Goal: Transaction & Acquisition: Purchase product/service

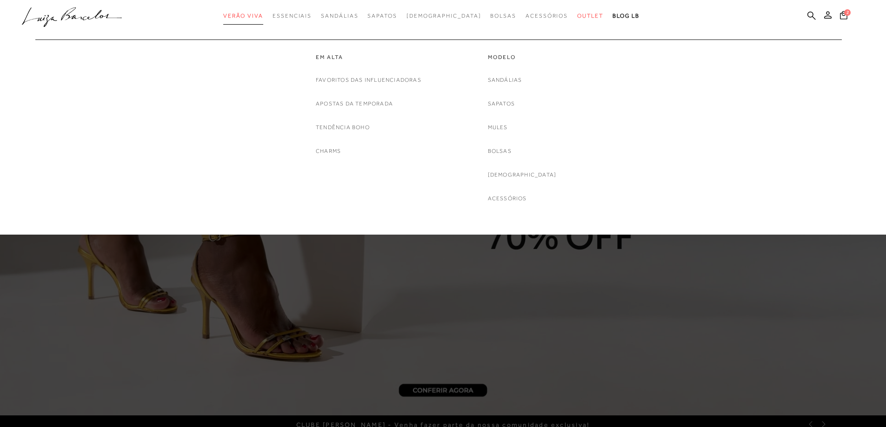
click at [263, 13] on span "Verão Viva" at bounding box center [243, 16] width 40 height 7
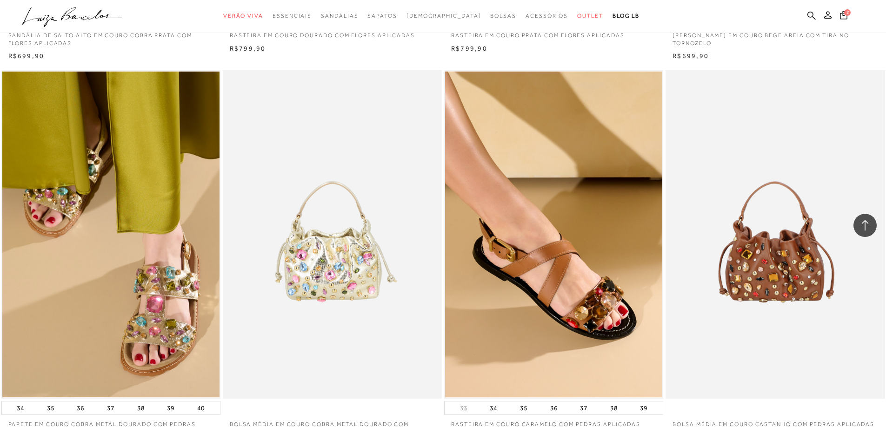
scroll to position [883, 0]
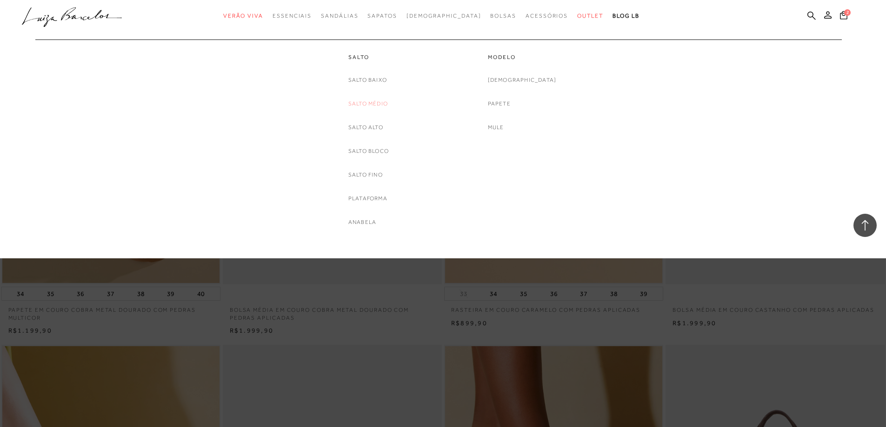
click at [368, 106] on link "Salto Médio" at bounding box center [368, 104] width 40 height 10
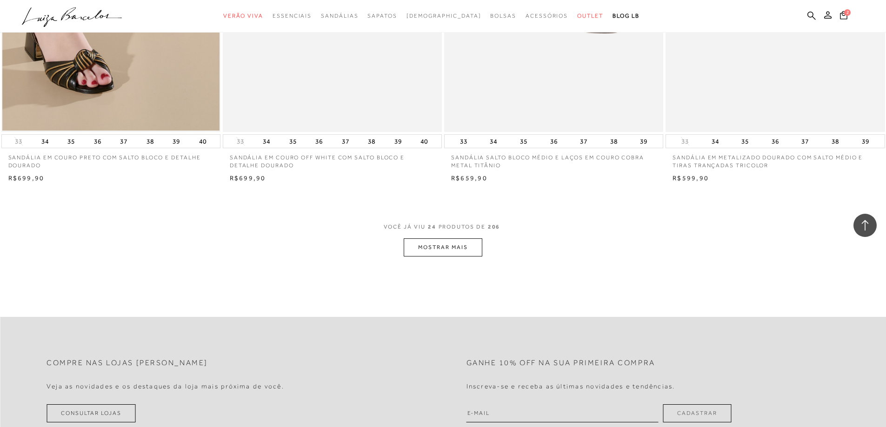
scroll to position [2232, 0]
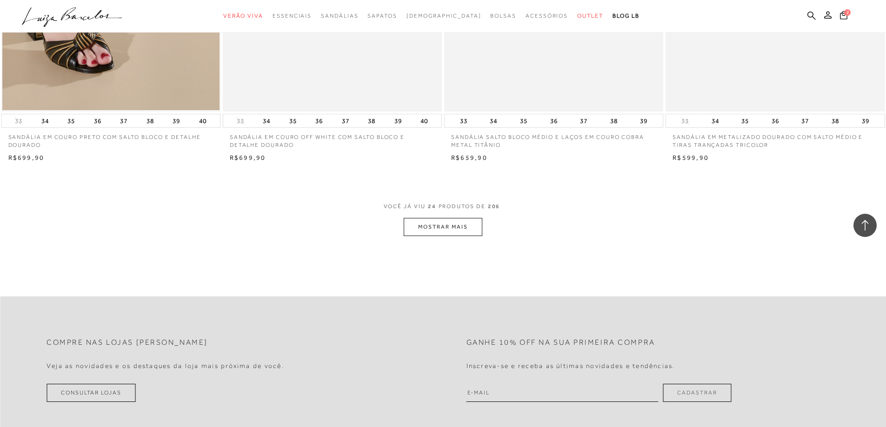
click at [426, 224] on button "MOSTRAR MAIS" at bounding box center [443, 227] width 78 height 18
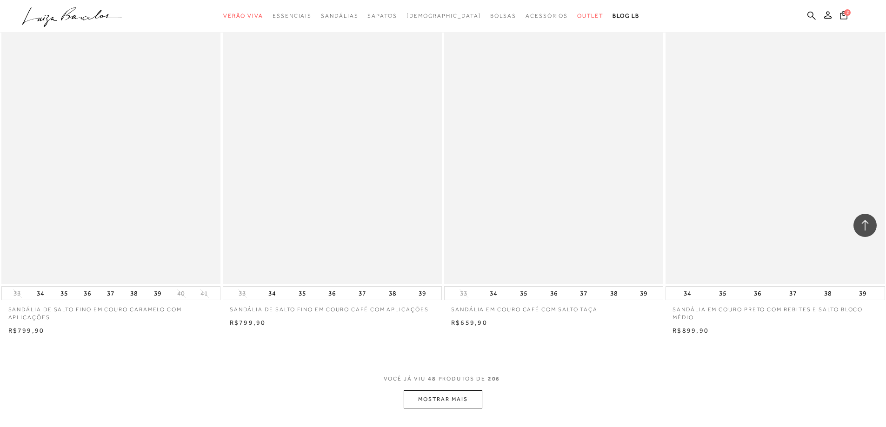
scroll to position [4510, 0]
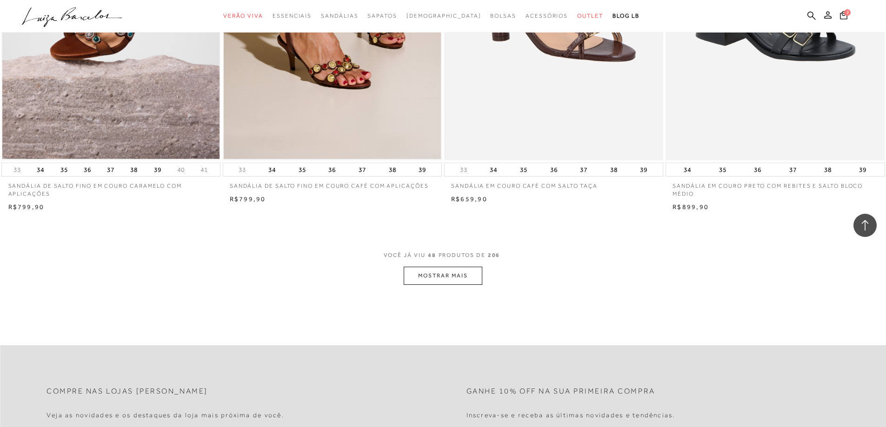
click at [424, 281] on button "MOSTRAR MAIS" at bounding box center [443, 276] width 78 height 18
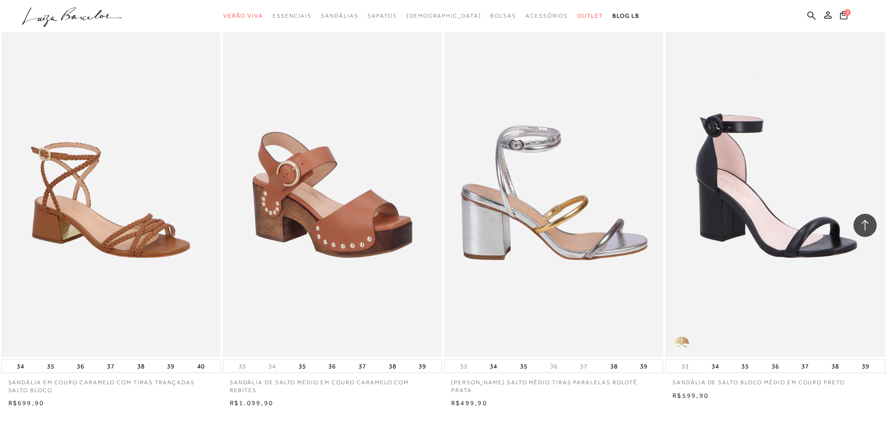
scroll to position [6741, 0]
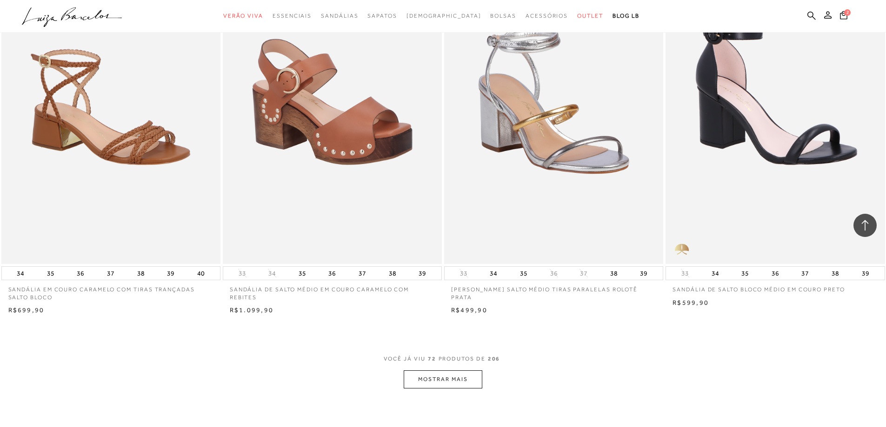
click at [460, 381] on button "MOSTRAR MAIS" at bounding box center [443, 380] width 78 height 18
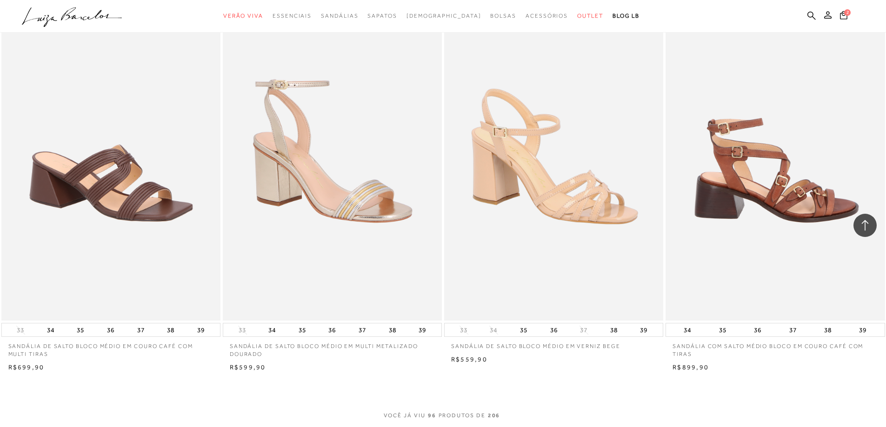
scroll to position [9298, 0]
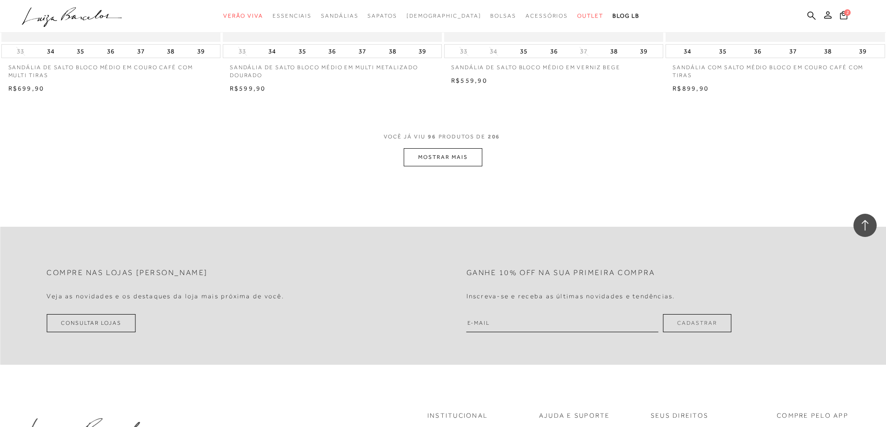
click at [437, 157] on button "MOSTRAR MAIS" at bounding box center [443, 157] width 78 height 18
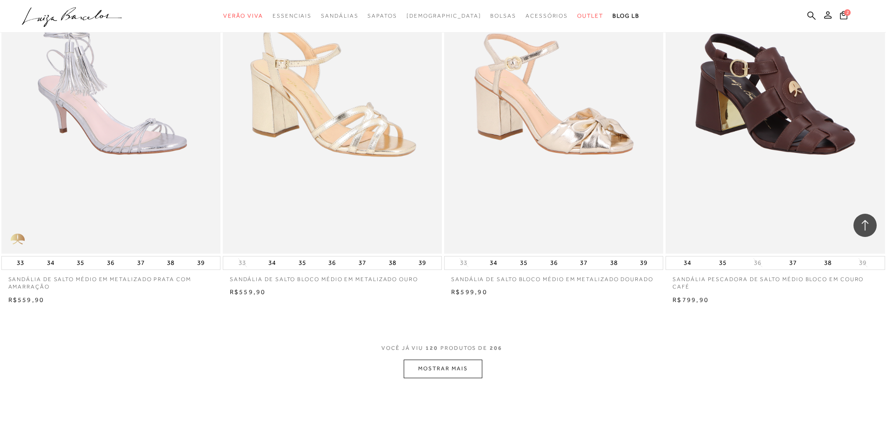
scroll to position [11437, 0]
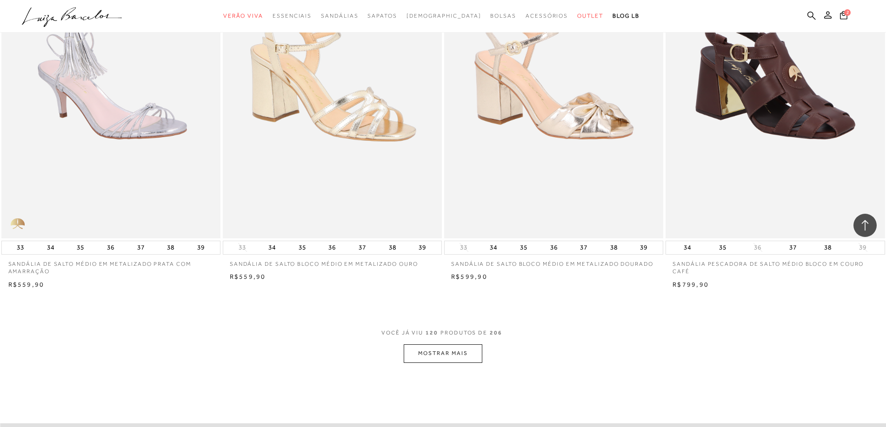
click at [450, 350] on button "MOSTRAR MAIS" at bounding box center [443, 354] width 78 height 18
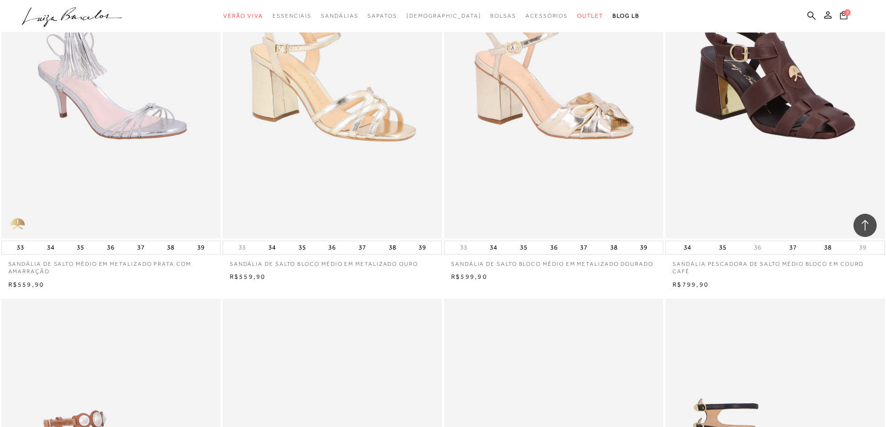
scroll to position [11670, 0]
